Goal: Task Accomplishment & Management: Manage account settings

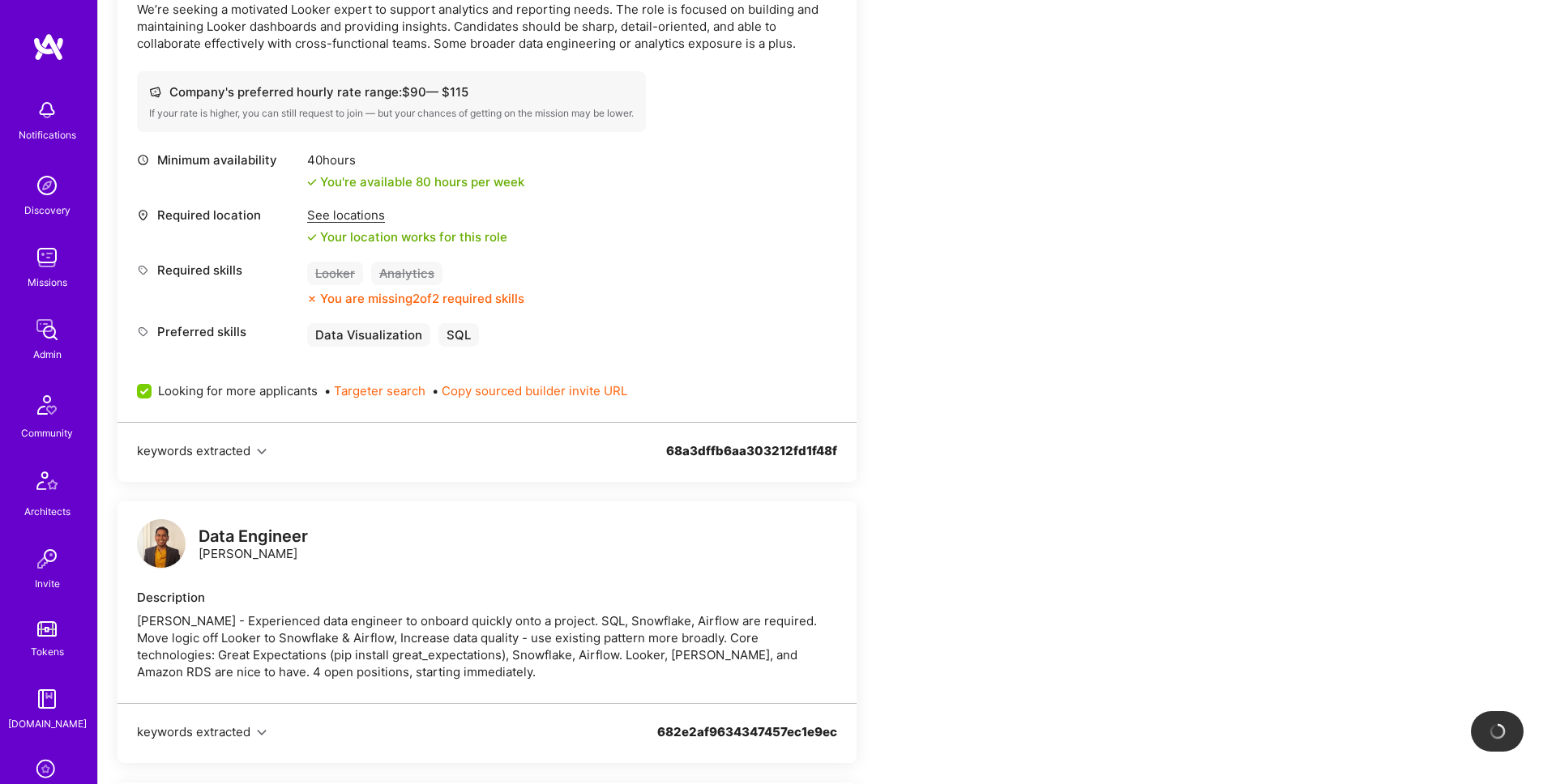
scroll to position [502, 0]
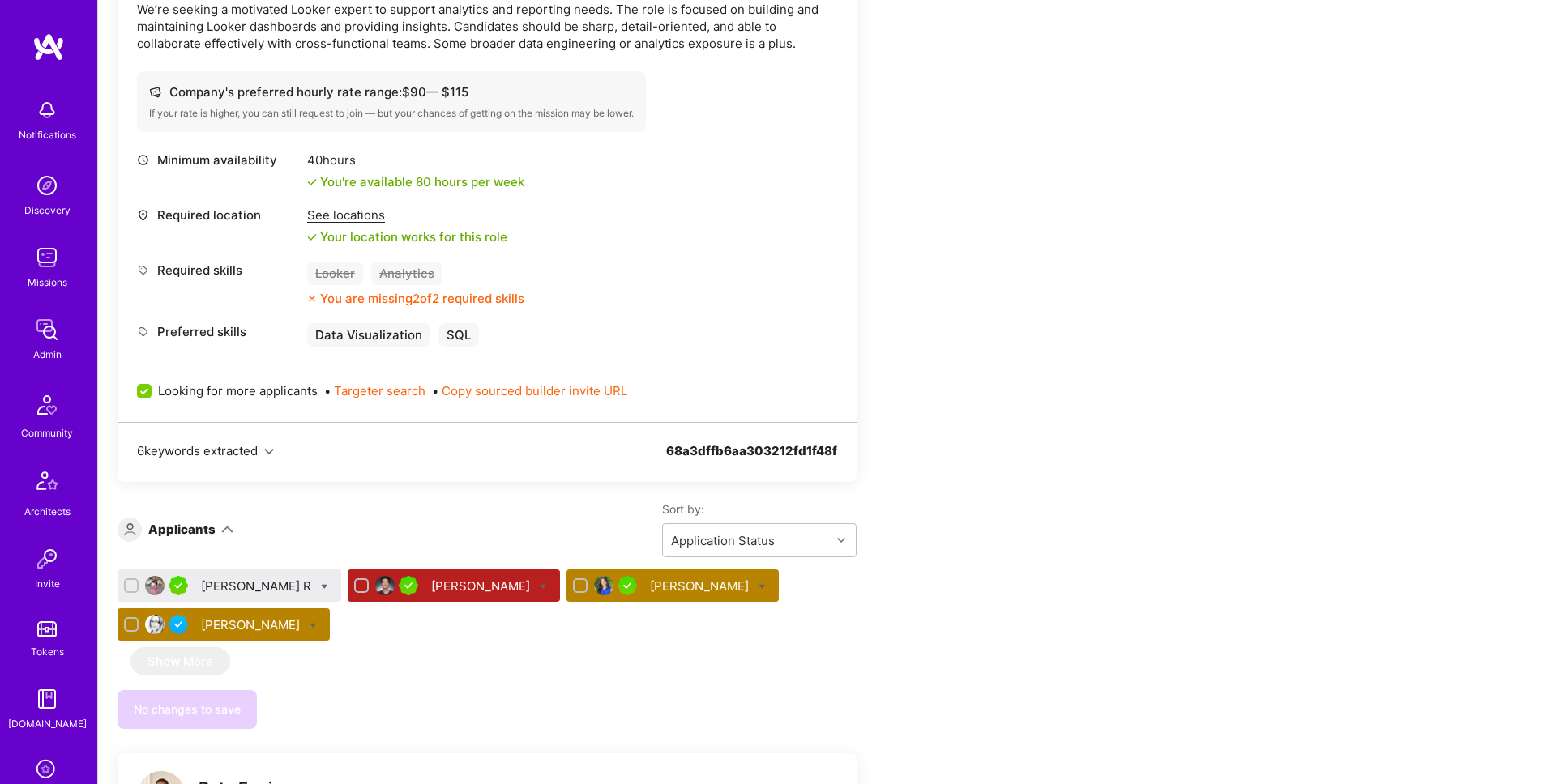
click at [759, 584] on icon at bounding box center [762, 587] width 7 height 7
checkbox input "true"
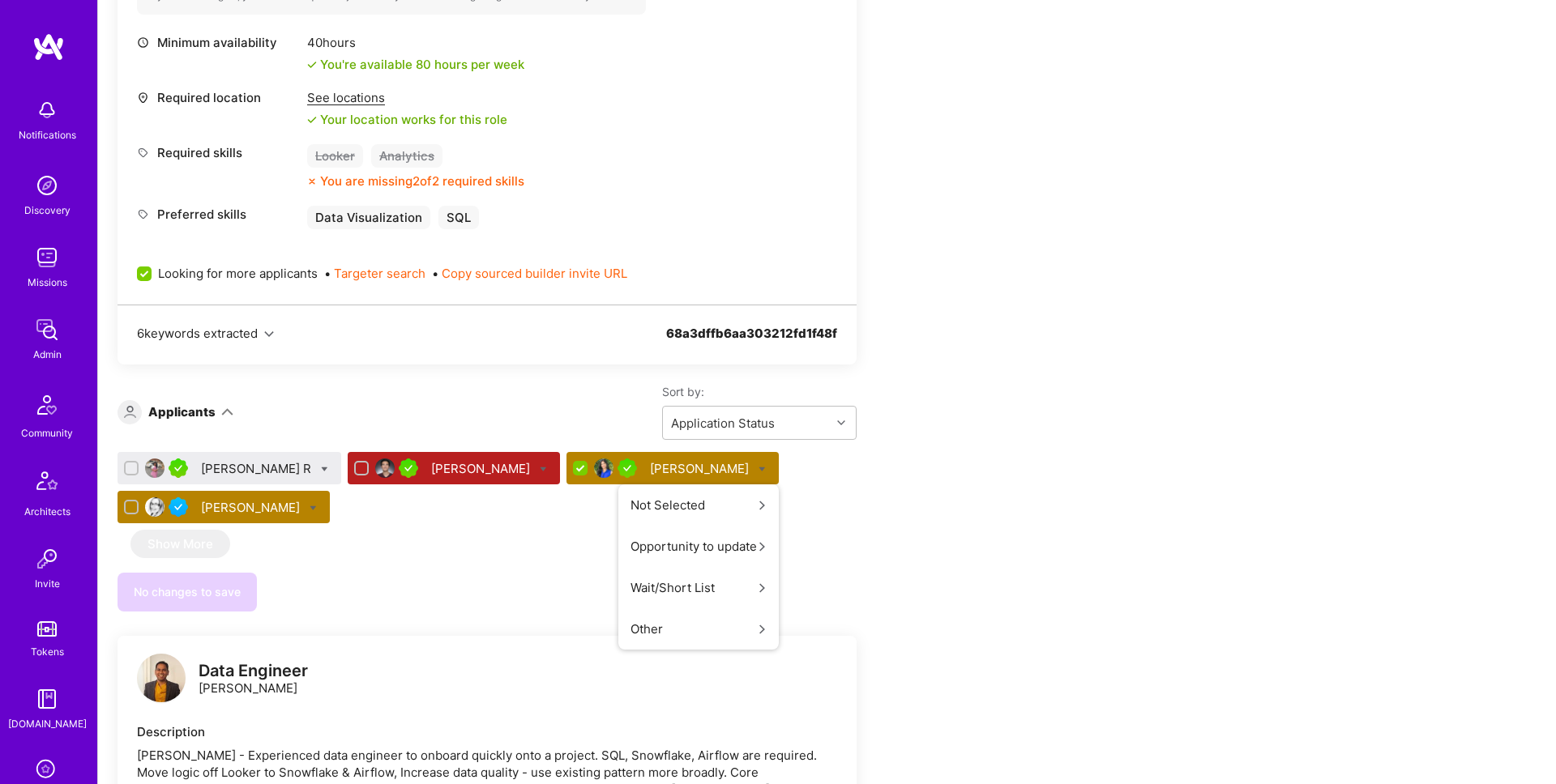
scroll to position [624, 0]
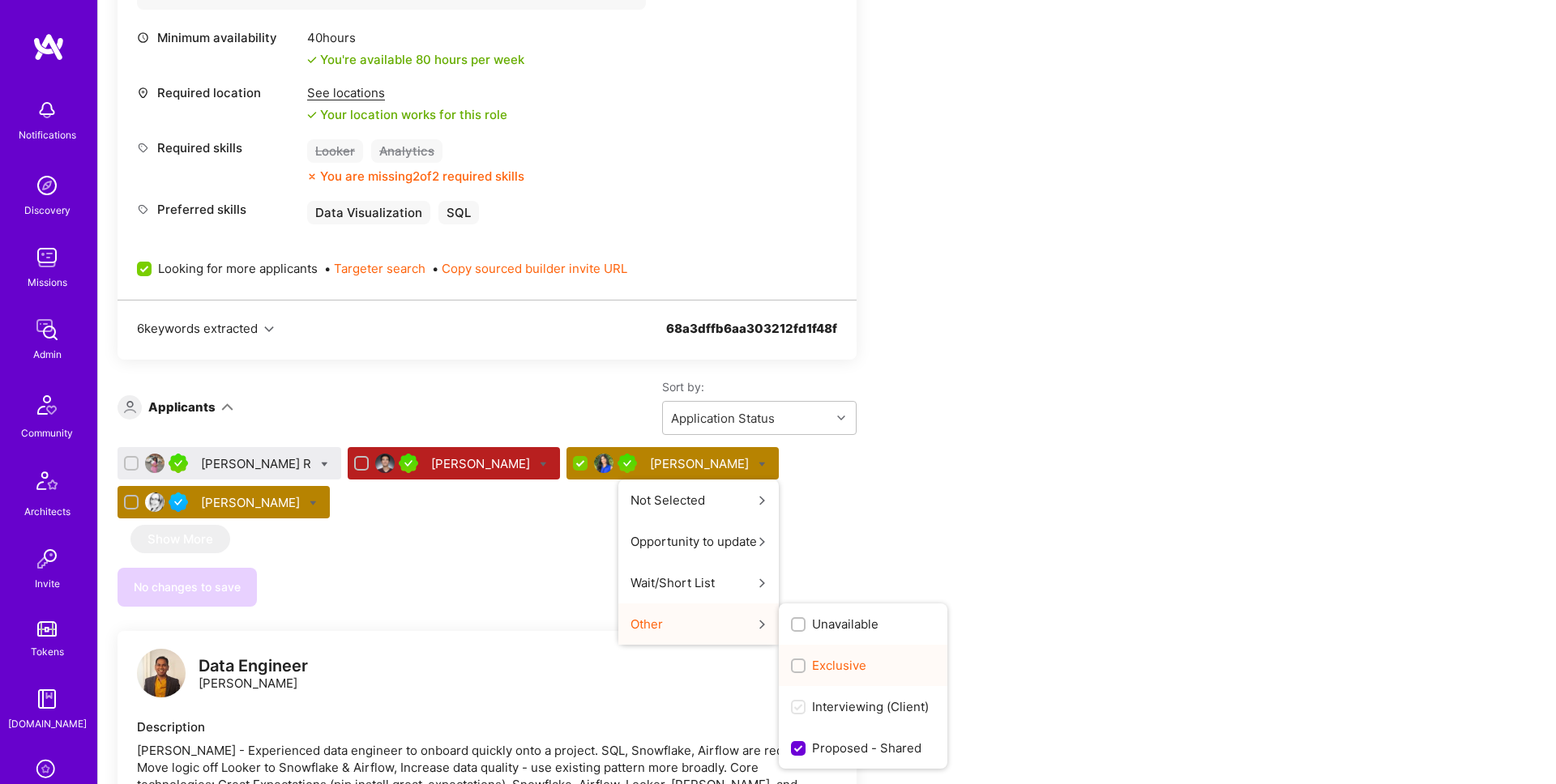
click at [812, 663] on span "Exclusive" at bounding box center [839, 665] width 55 height 17
click at [794, 663] on input "Exclusive" at bounding box center [799, 666] width 11 height 11
checkbox input "true"
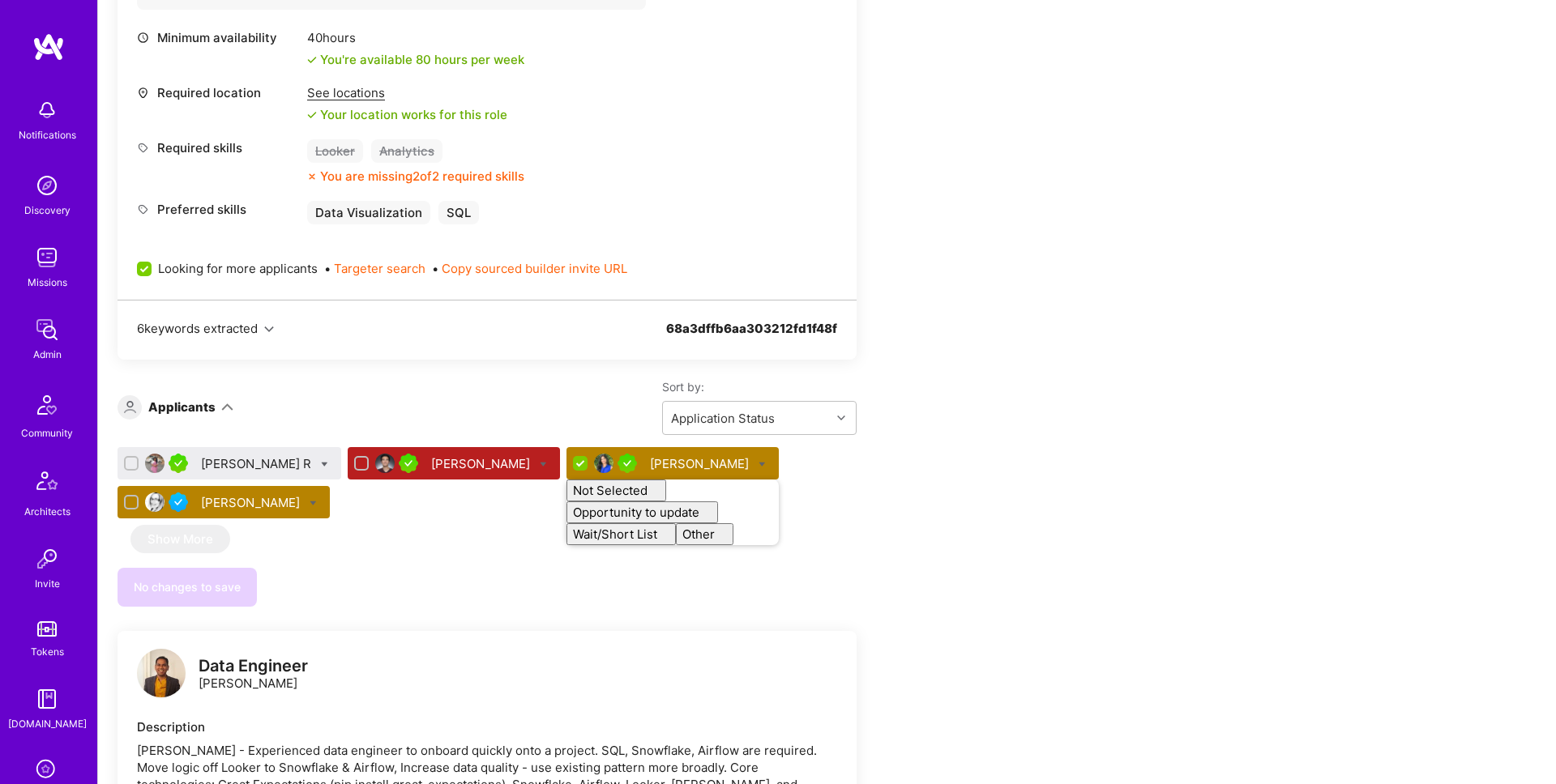
checkbox input "false"
drag, startPoint x: 933, startPoint y: 558, endPoint x: 866, endPoint y: 554, distance: 67.1
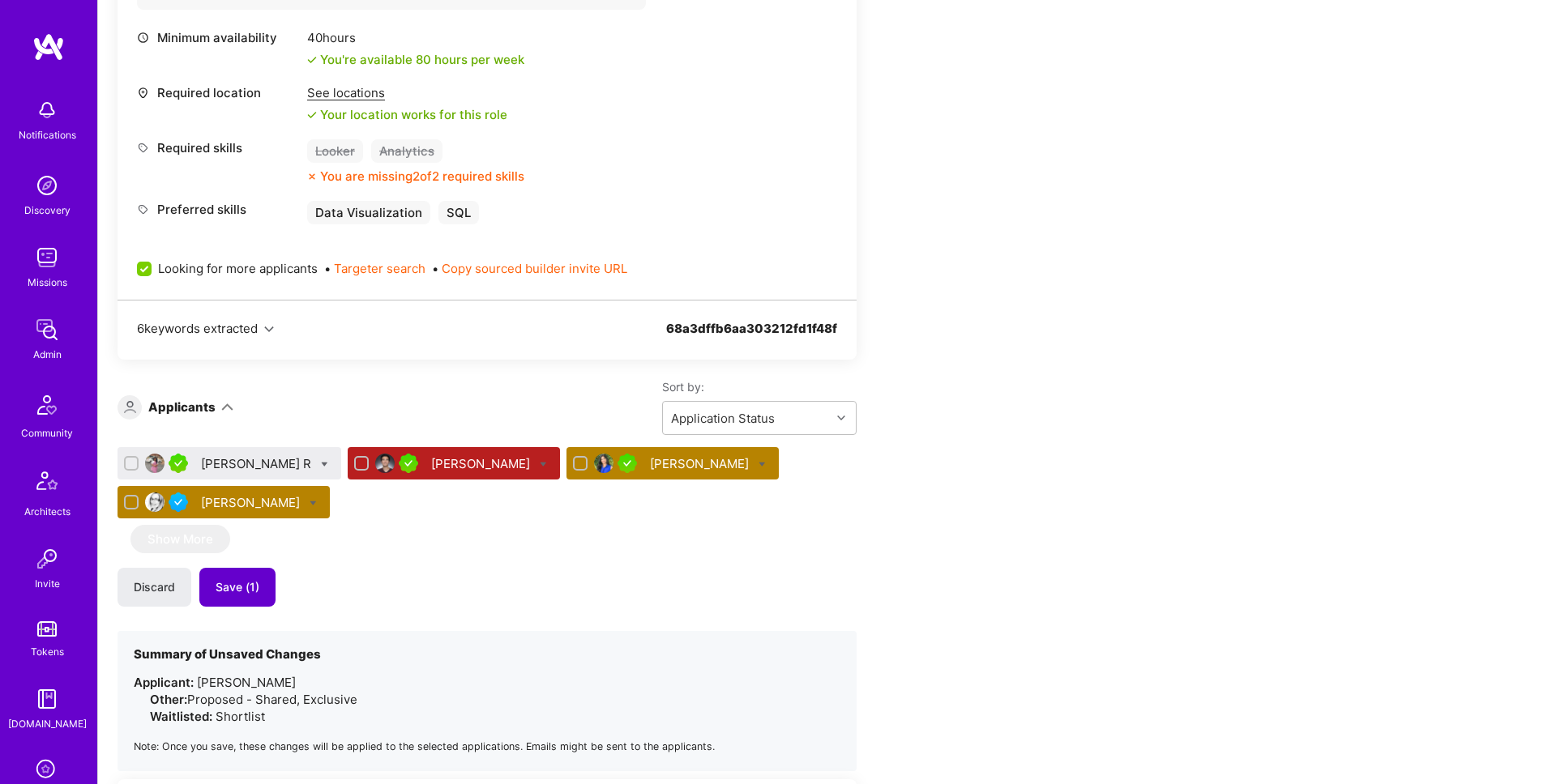
click at [244, 581] on span "Save (1)" at bounding box center [237, 588] width 44 height 16
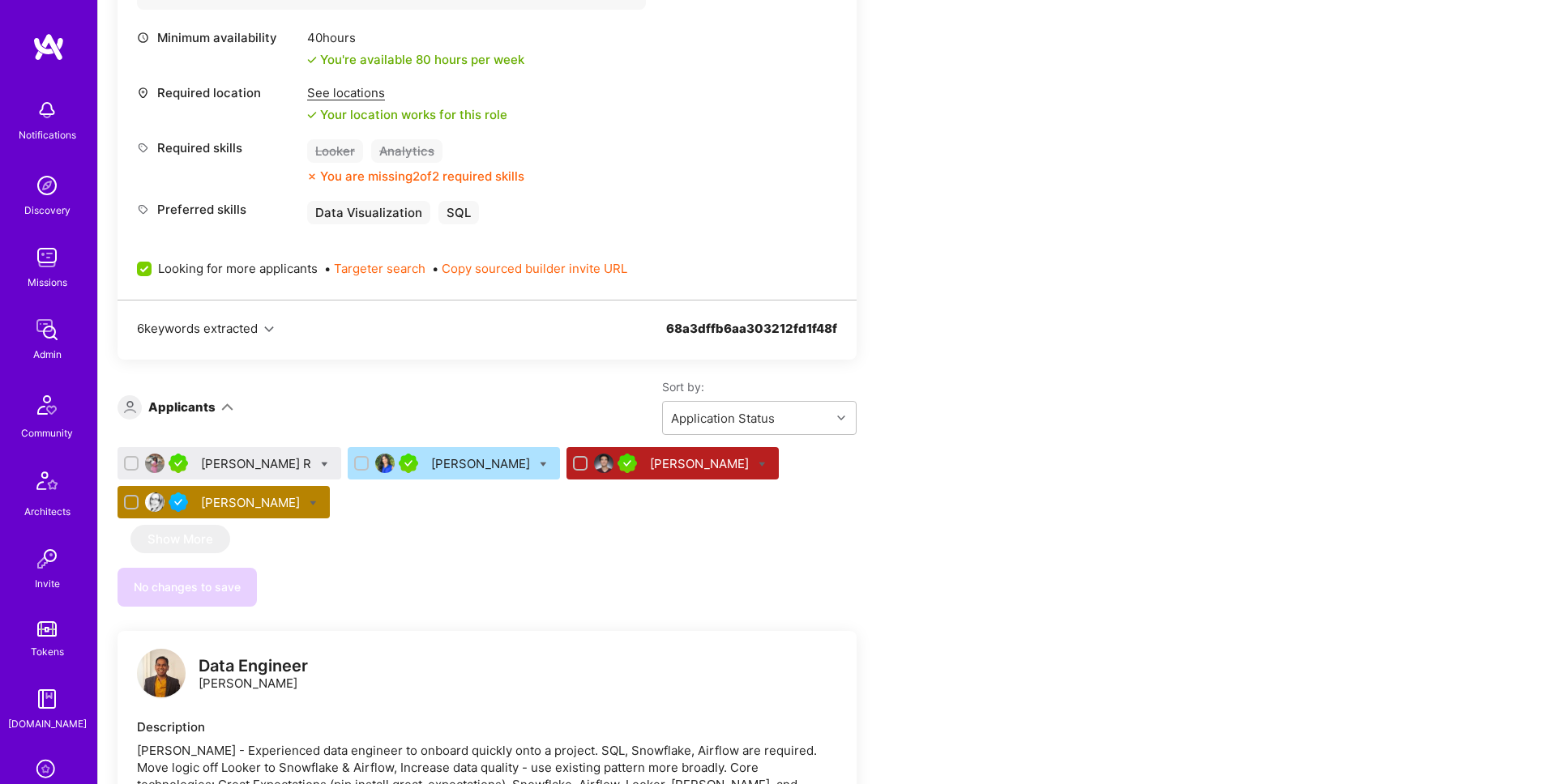
click at [230, 460] on div "[PERSON_NAME] R" at bounding box center [257, 463] width 113 height 17
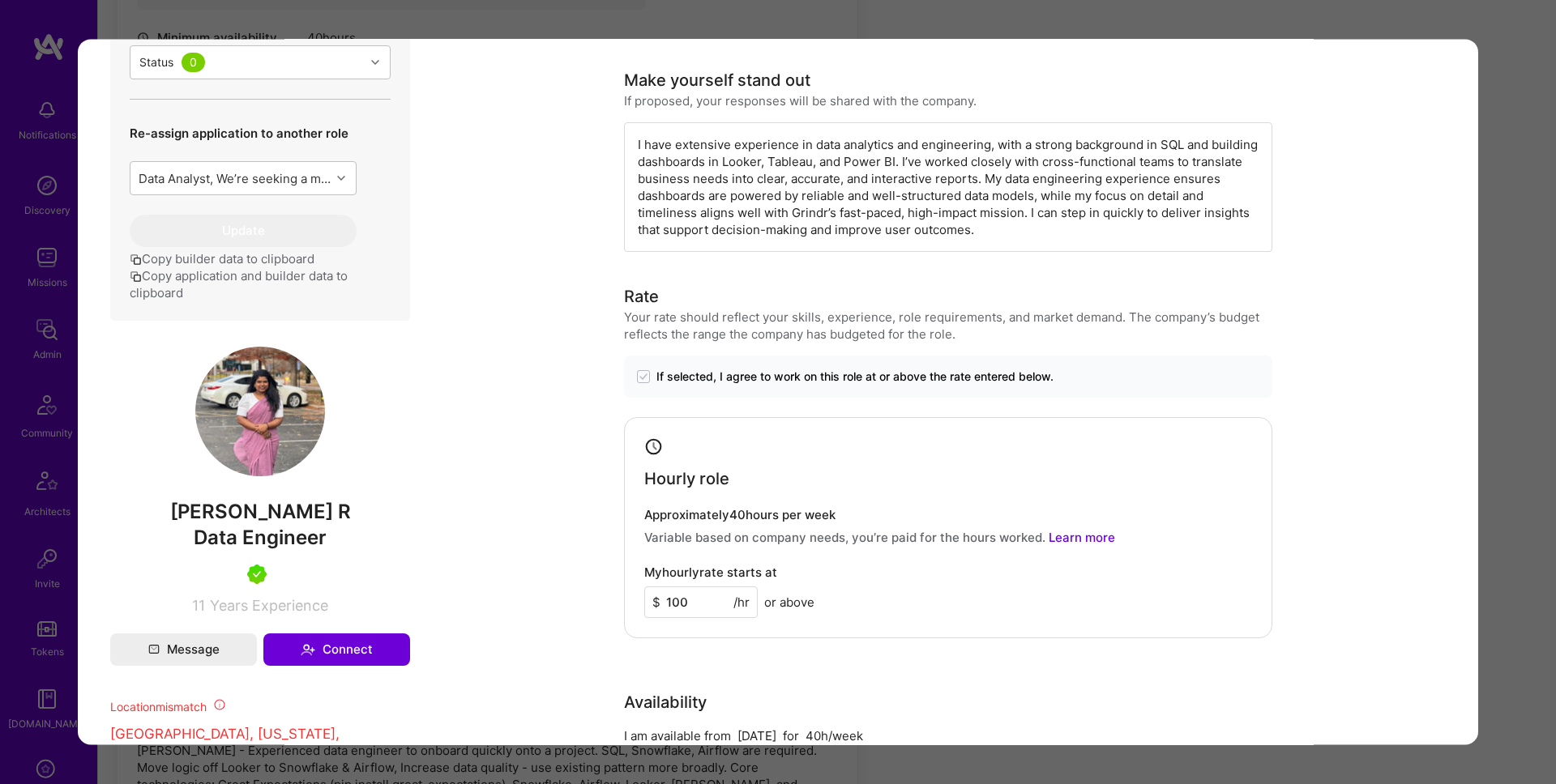
scroll to position [500, 0]
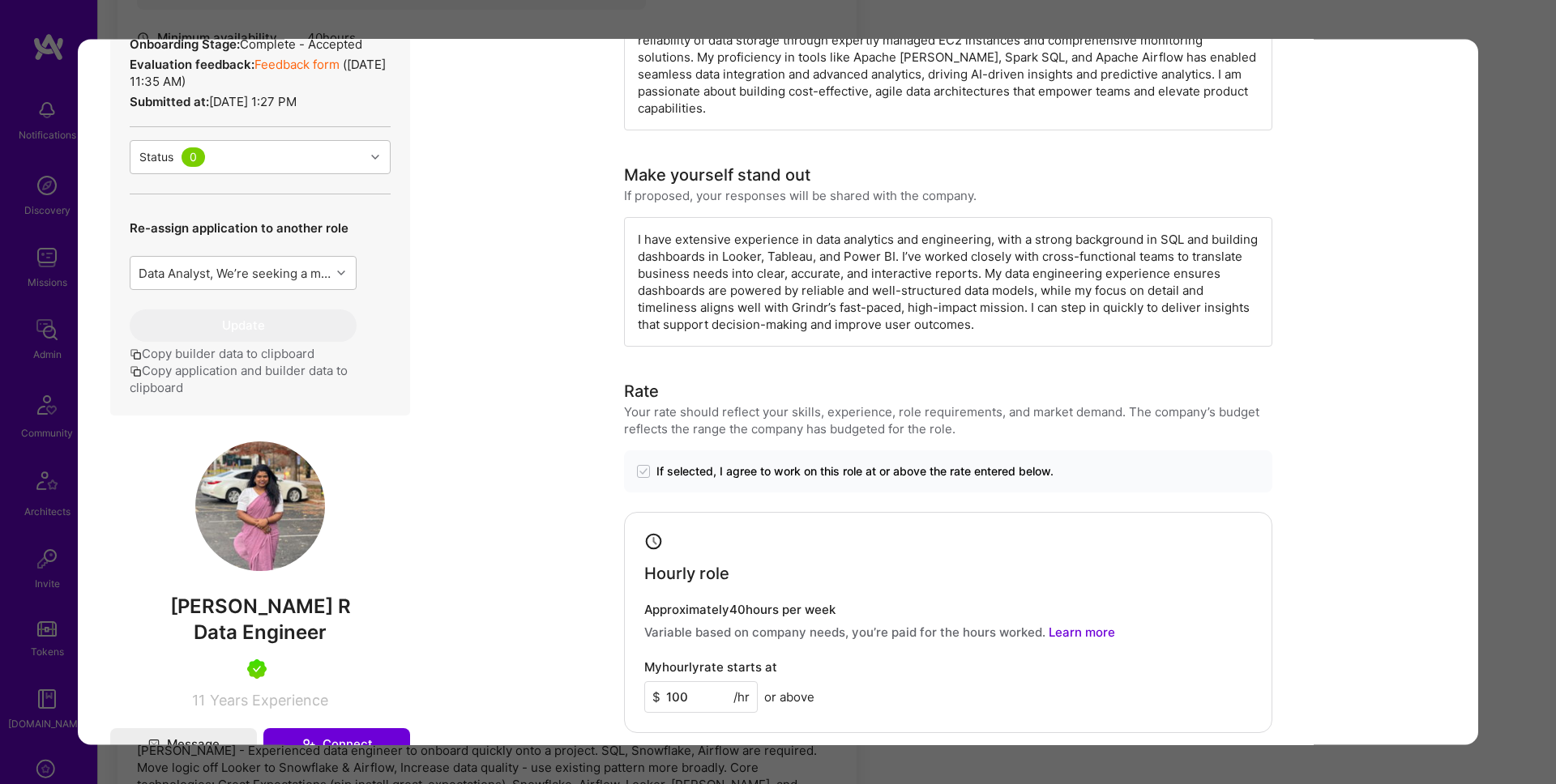
click at [1513, 246] on div "Application 1 of 4 Builder Missing Requirements Required Location See locations…" at bounding box center [778, 392] width 1556 height 784
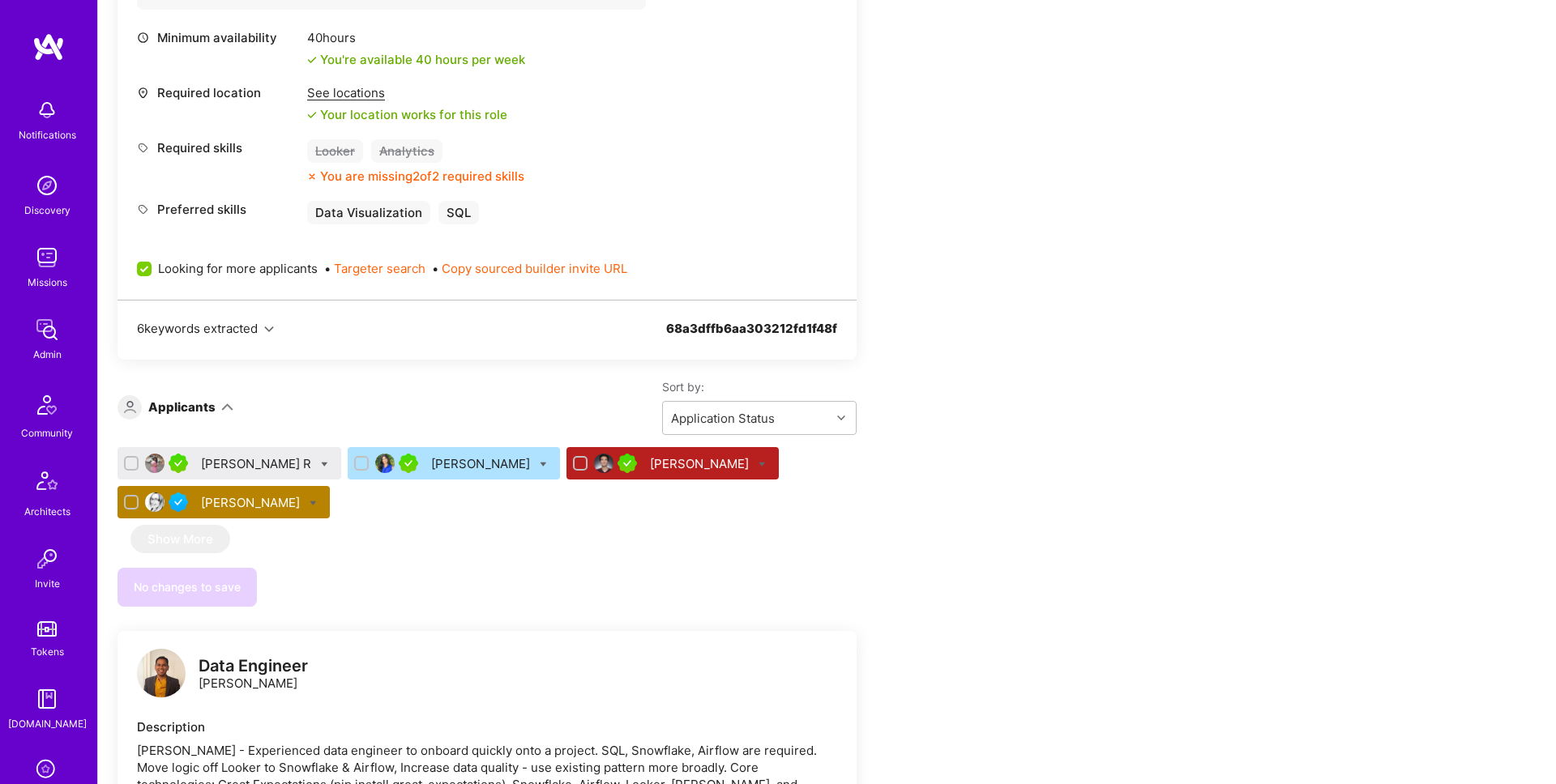
click at [321, 462] on icon at bounding box center [324, 463] width 7 height 7
checkbox input "true"
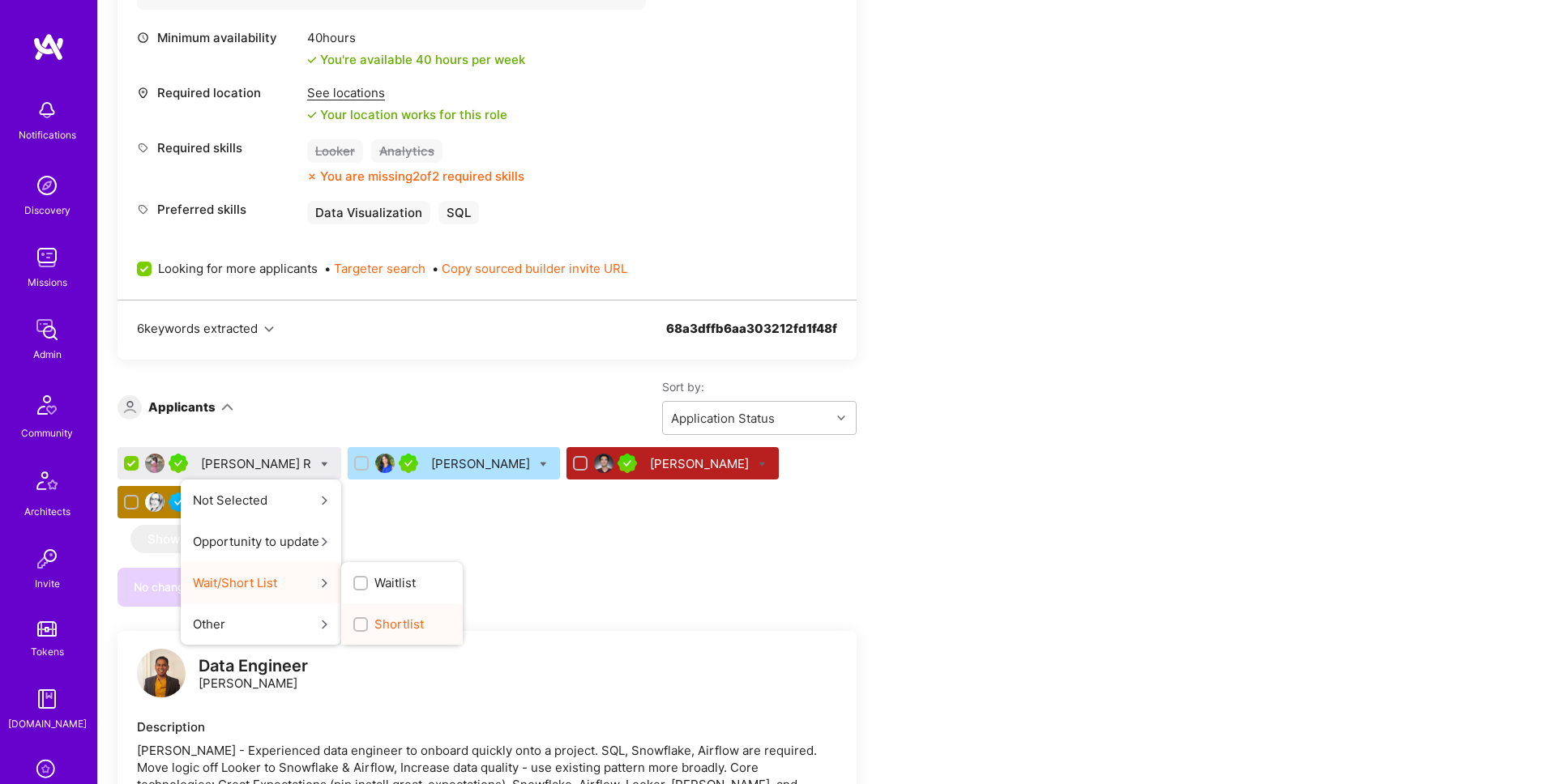
click at [356, 624] on input "Shortlist" at bounding box center [361, 624] width 11 height 11
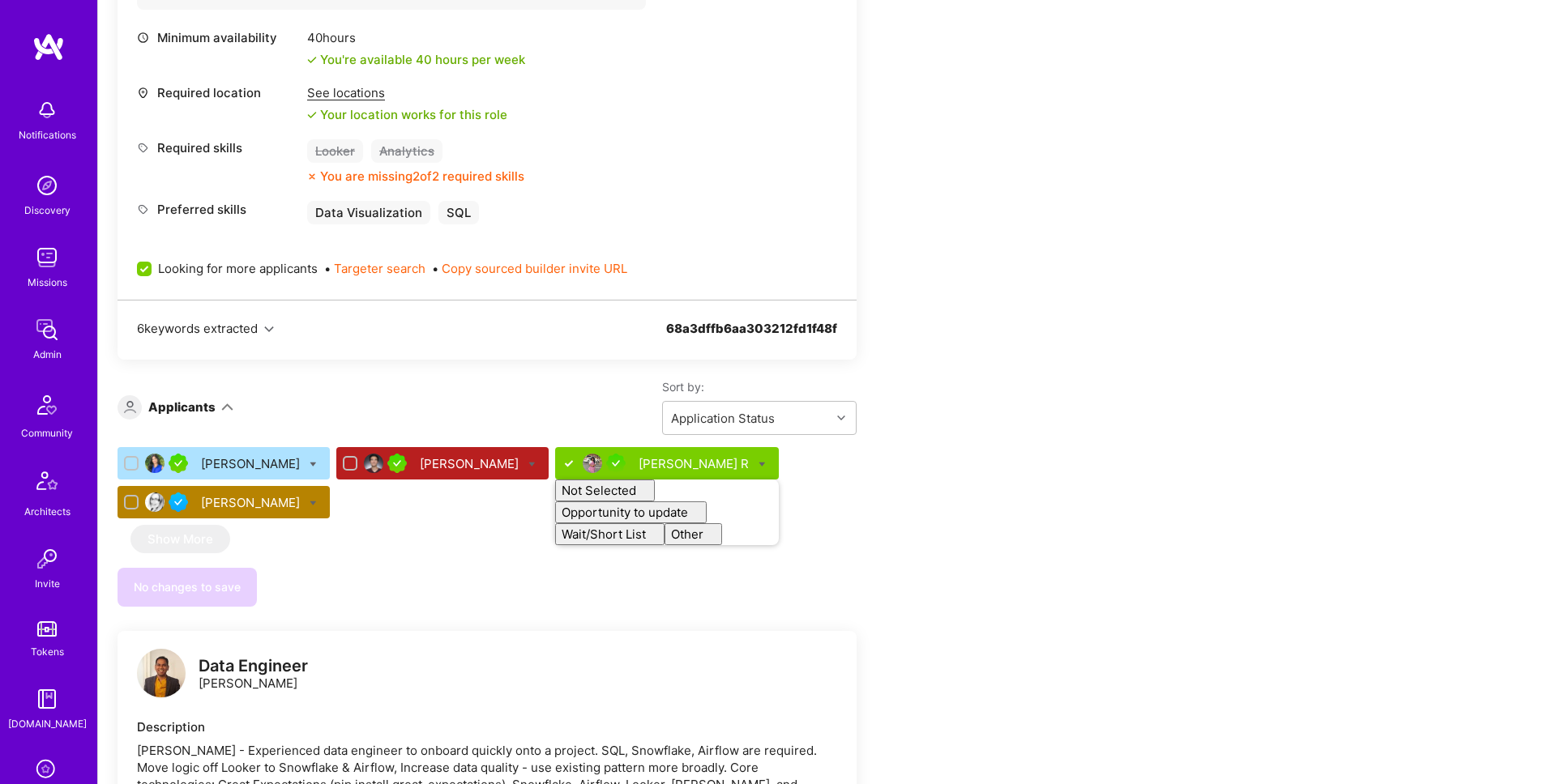
checkbox input "false"
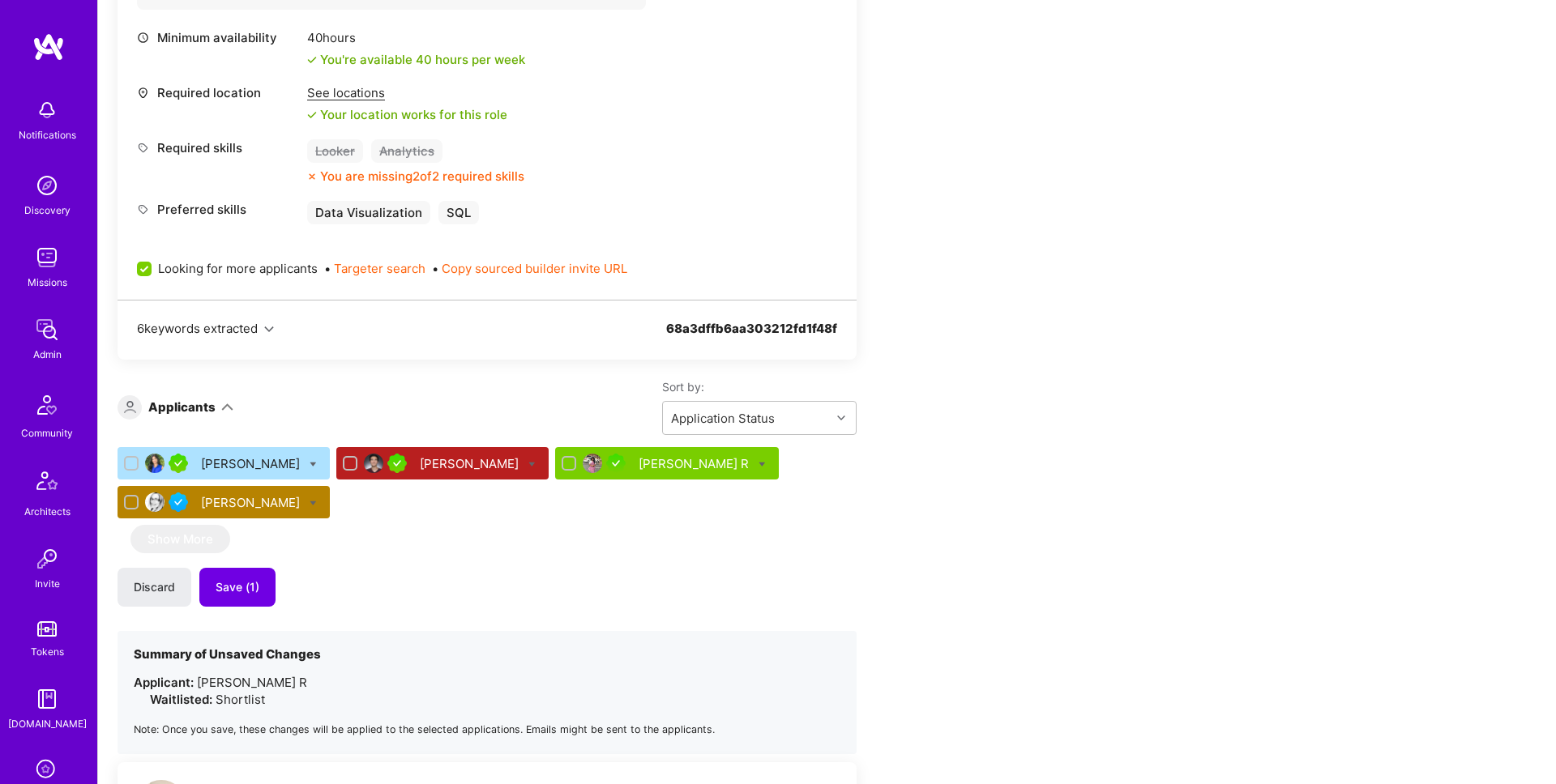
drag, startPoint x: 945, startPoint y: 531, endPoint x: 482, endPoint y: 577, distance: 465.3
click at [251, 588] on span "Save (1)" at bounding box center [237, 588] width 44 height 16
